Goal: Task Accomplishment & Management: Manage account settings

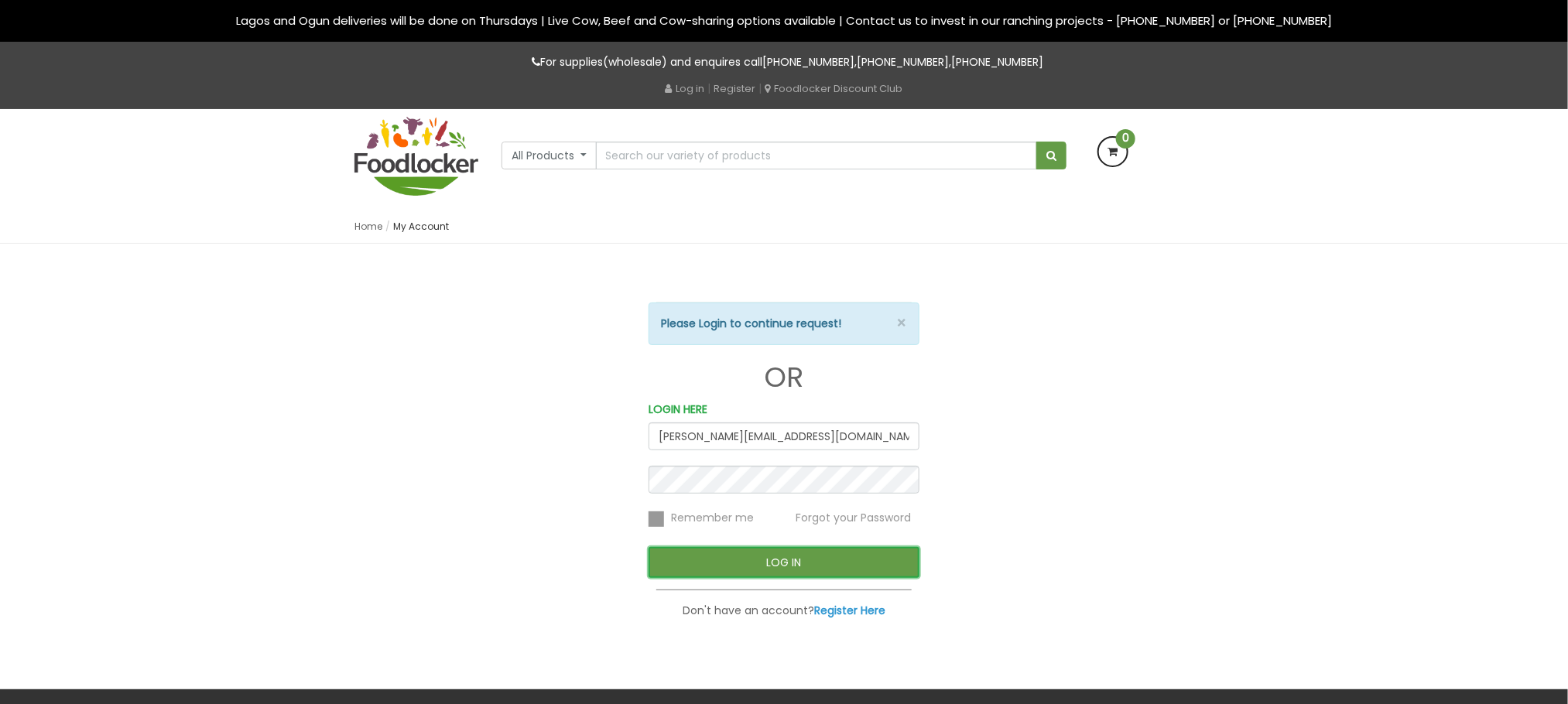
click at [664, 557] on button "LOG IN" at bounding box center [784, 562] width 271 height 31
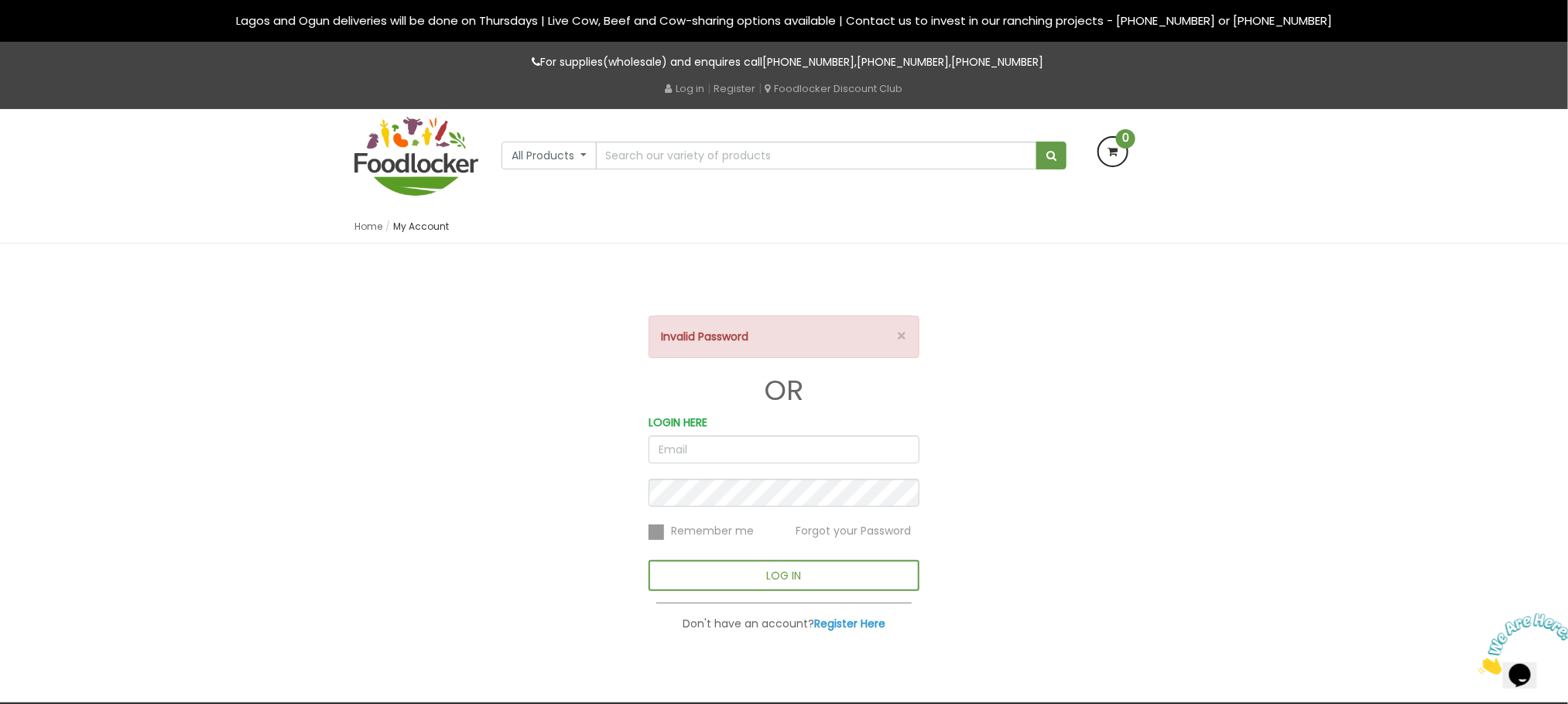
click at [710, 455] on input "email" at bounding box center [784, 449] width 271 height 28
type input "[PERSON_NAME][EMAIL_ADDRESS][DOMAIN_NAME]"
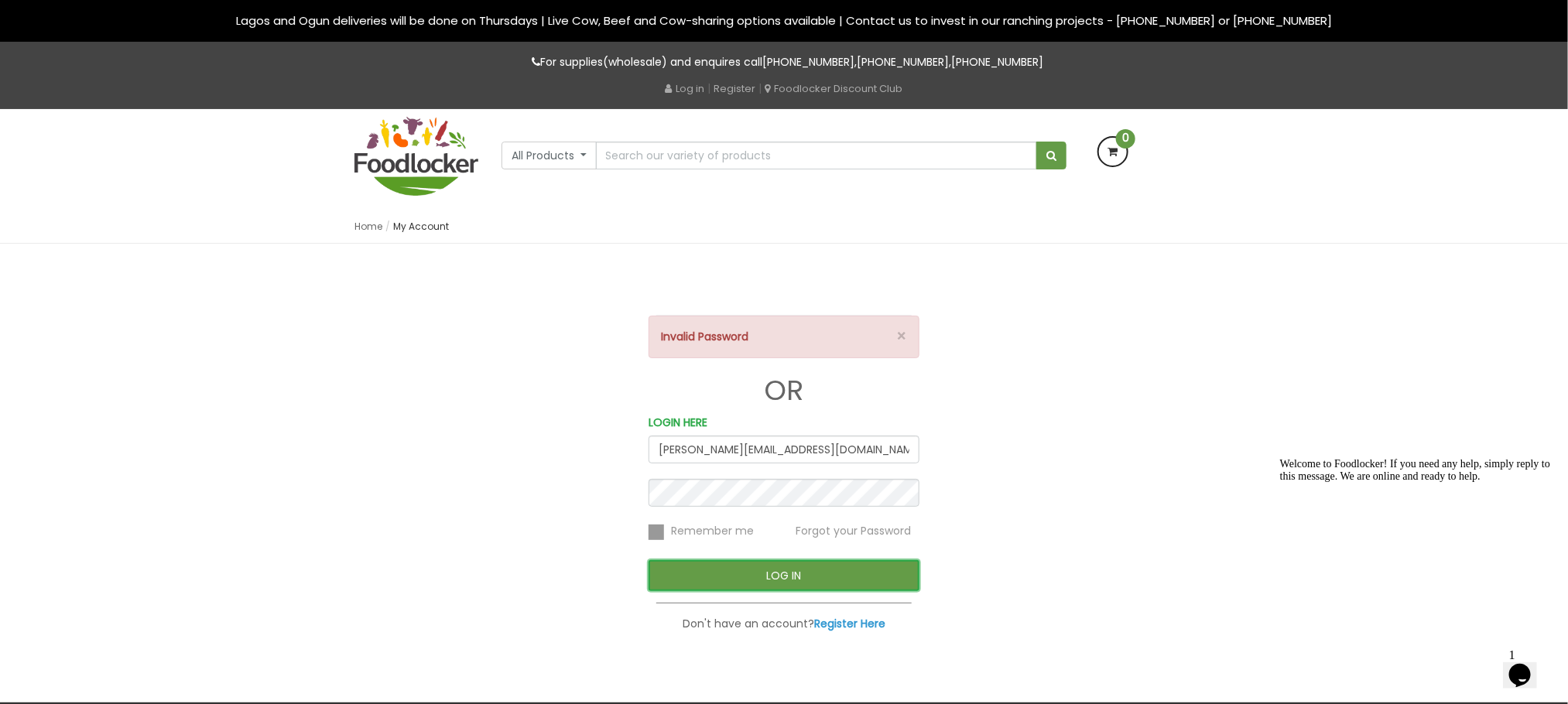
click at [736, 577] on button "LOG IN" at bounding box center [784, 575] width 271 height 31
